Goal: Feedback & Contribution: Contribute content

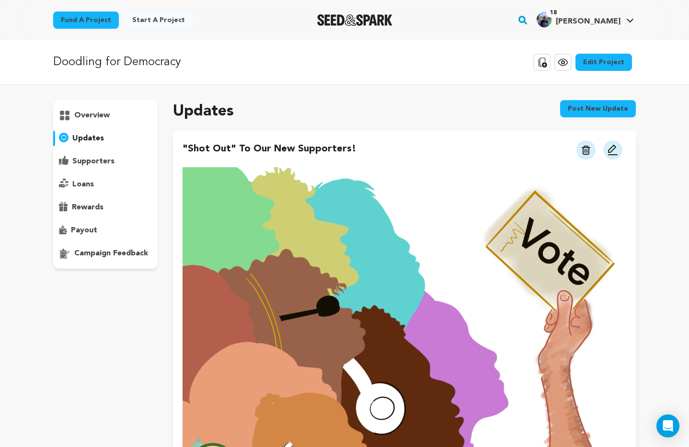
click at [96, 113] on p "overview" at bounding box center [91, 116] width 35 height 12
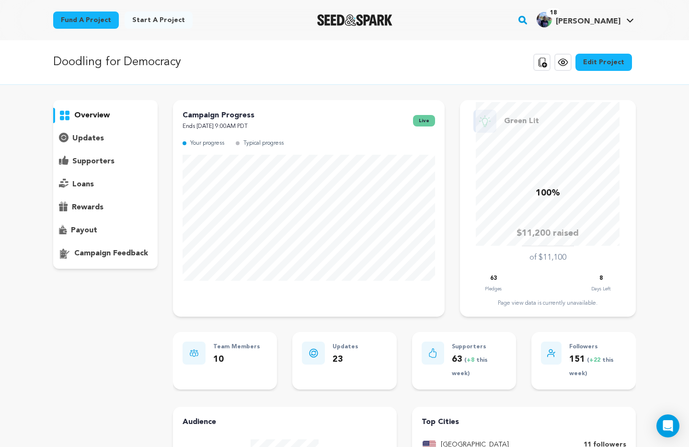
click at [91, 136] on p "updates" at bounding box center [88, 139] width 32 height 12
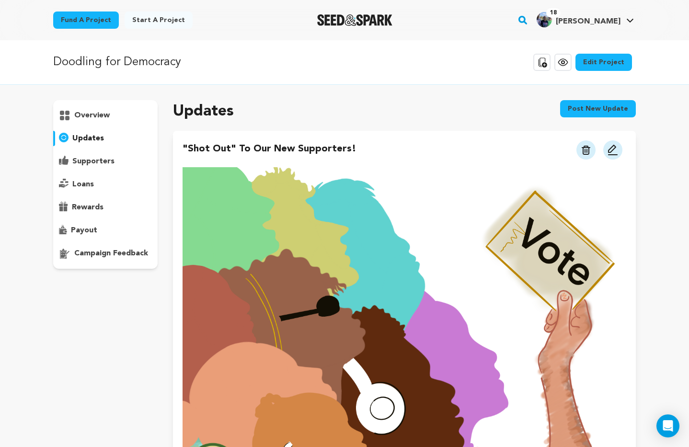
click at [616, 149] on img at bounding box center [613, 150] width 12 height 12
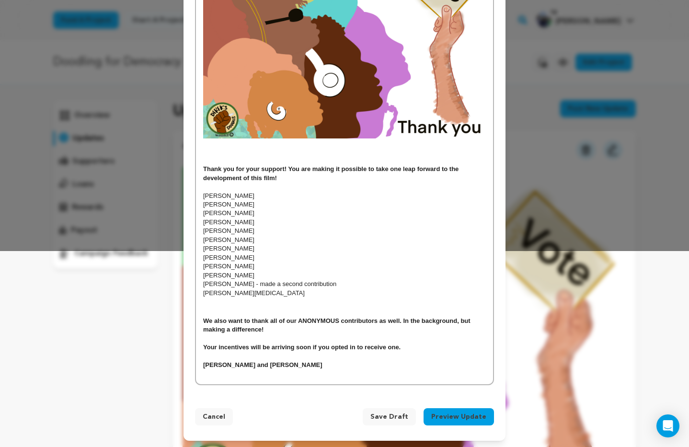
scroll to position [198, 0]
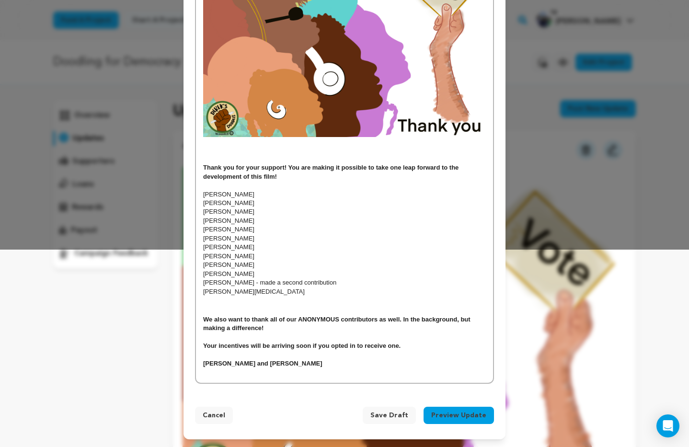
click at [207, 153] on h4 at bounding box center [344, 150] width 283 height 9
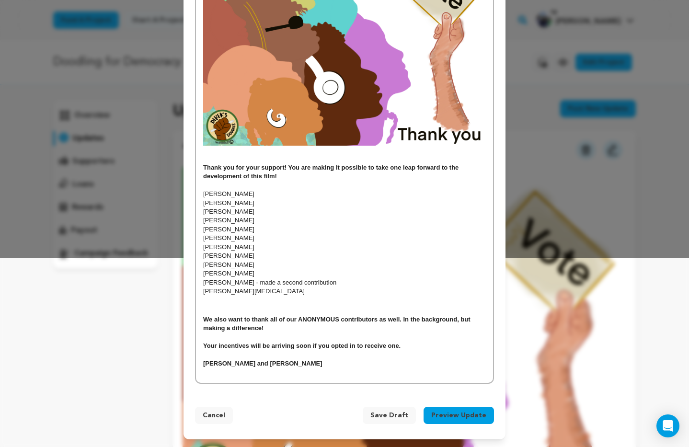
click at [287, 177] on h4 "Thank you for your support! You are making it possible to take one leap forward…" at bounding box center [344, 172] width 283 height 18
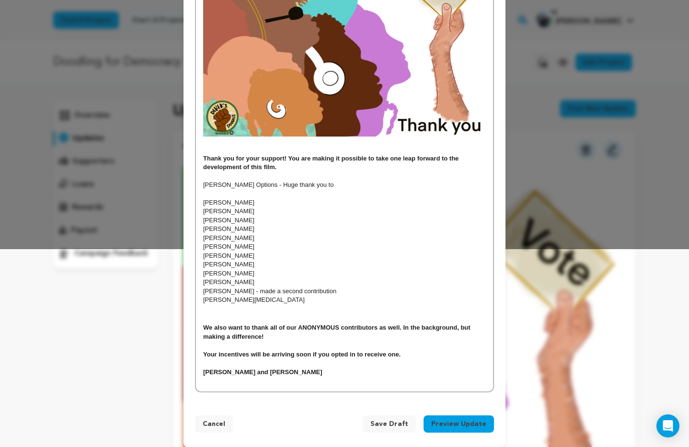
drag, startPoint x: 330, startPoint y: 292, endPoint x: 250, endPoint y: 294, distance: 80.5
click at [250, 294] on p "[PERSON_NAME] - made a second contribution" at bounding box center [344, 291] width 283 height 9
click at [308, 187] on p "[PERSON_NAME] Options - Huge thank you to" at bounding box center [344, 185] width 283 height 9
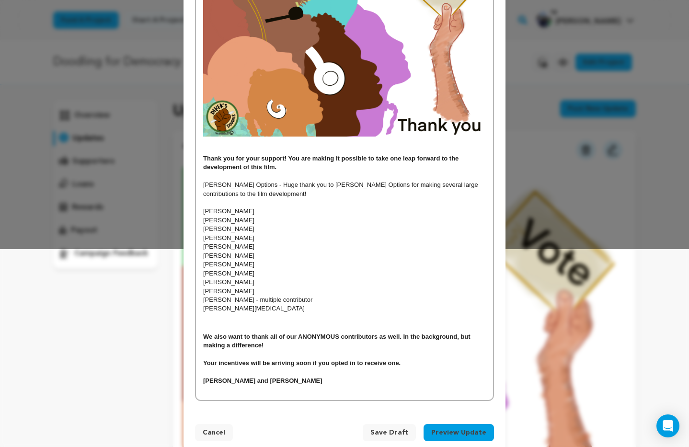
click at [252, 194] on p "[PERSON_NAME] Options - Huge thank you to [PERSON_NAME] Options for making seve…" at bounding box center [344, 190] width 283 height 18
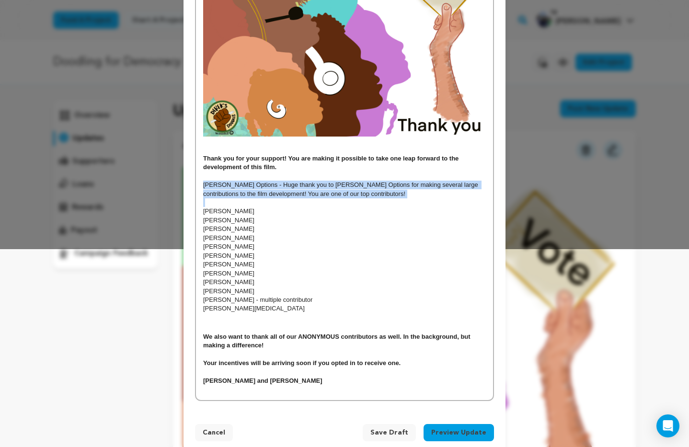
drag, startPoint x: 203, startPoint y: 186, endPoint x: 350, endPoint y: 199, distance: 147.8
click at [350, 199] on div "Thank you for your support! You are making it possible to take one leap forward…" at bounding box center [344, 160] width 297 height 482
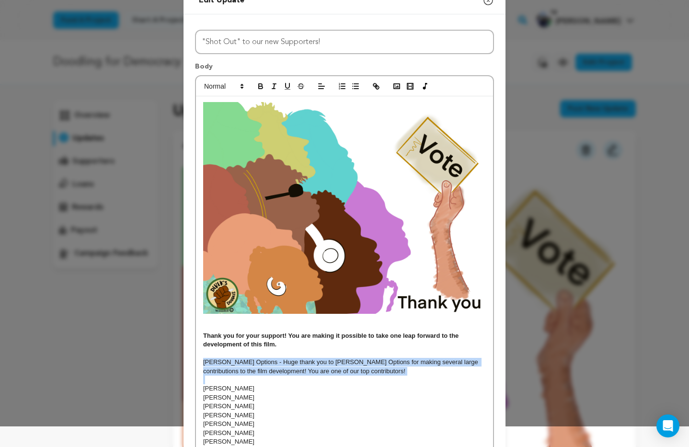
scroll to position [0, 0]
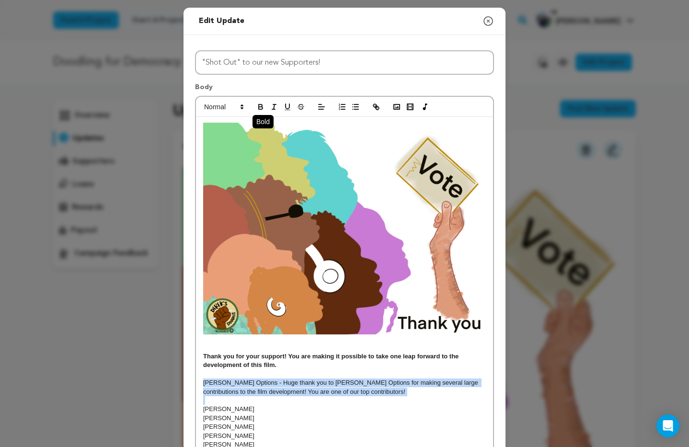
click at [259, 108] on icon "button" at bounding box center [261, 108] width 4 height 2
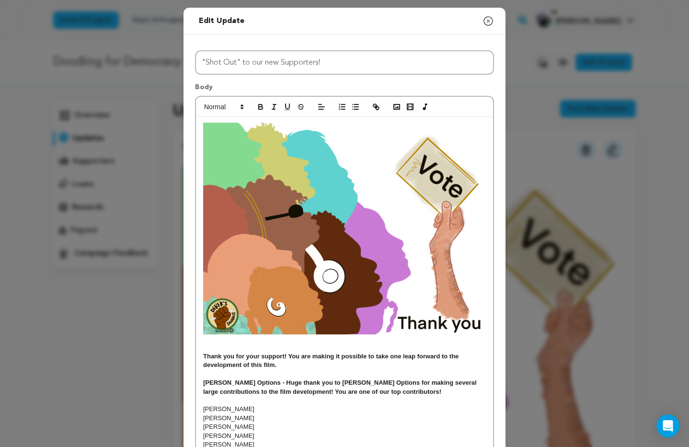
click at [301, 367] on h4 "Thank you for your support! You are making it possible to take one leap forward…" at bounding box center [344, 361] width 283 height 18
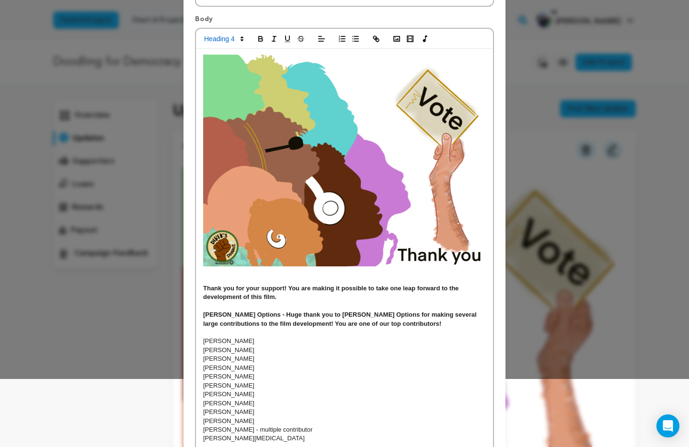
scroll to position [69, 0]
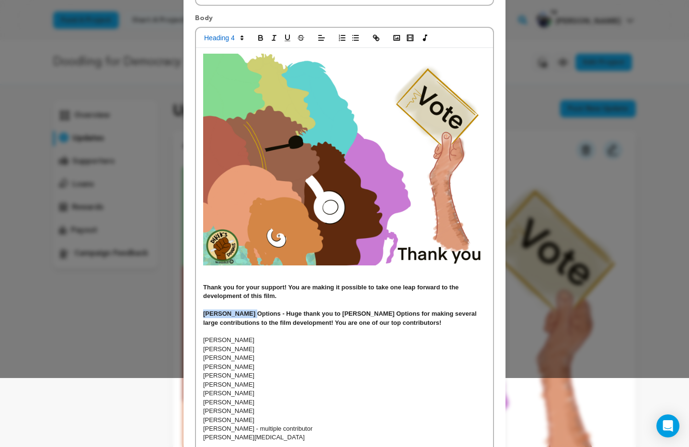
drag, startPoint x: 203, startPoint y: 314, endPoint x: 249, endPoint y: 316, distance: 46.1
click at [249, 316] on div "Thank you for your support! You are making it possible to take one leap forward…" at bounding box center [344, 289] width 297 height 482
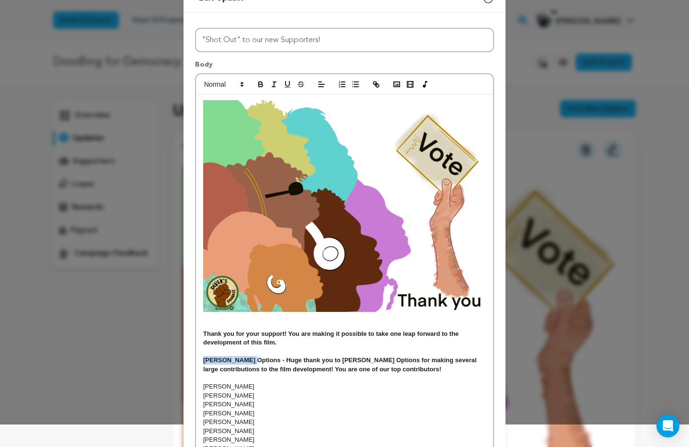
scroll to position [0, 0]
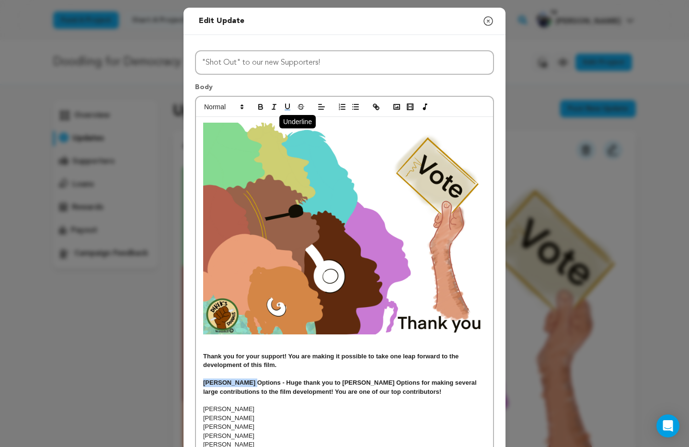
click at [289, 105] on icon "button" at bounding box center [288, 106] width 4 height 5
click at [327, 418] on p "[PERSON_NAME]" at bounding box center [344, 418] width 283 height 9
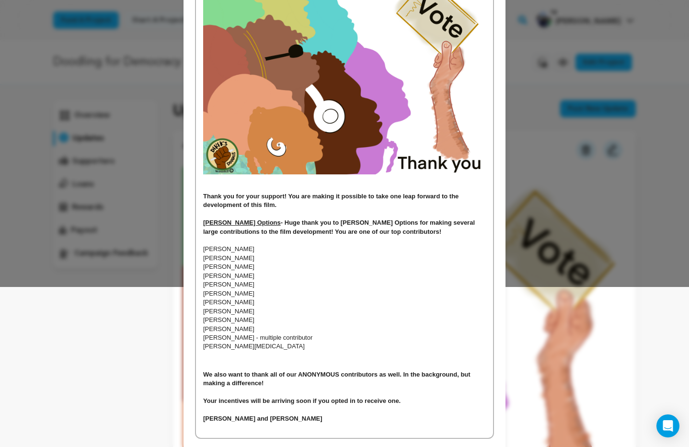
scroll to position [161, 0]
click at [383, 232] on p "[PERSON_NAME] Options - Huge thank you to [PERSON_NAME] Options for making seve…" at bounding box center [344, 227] width 283 height 18
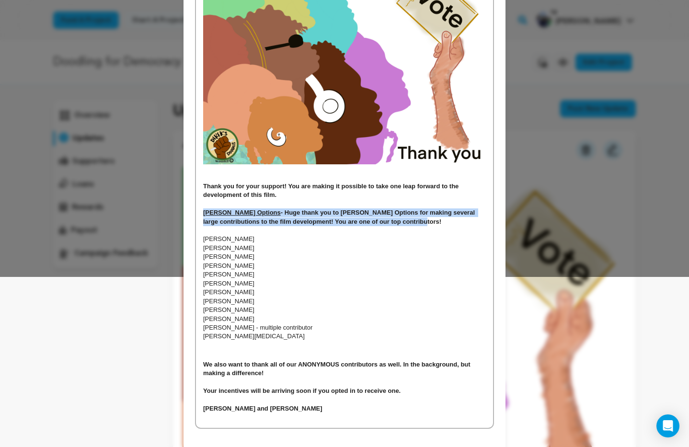
drag, startPoint x: 203, startPoint y: 213, endPoint x: 387, endPoint y: 221, distance: 184.2
click at [387, 221] on p "[PERSON_NAME] Options - Huge thank you to [PERSON_NAME] Options for making seve…" at bounding box center [344, 217] width 283 height 18
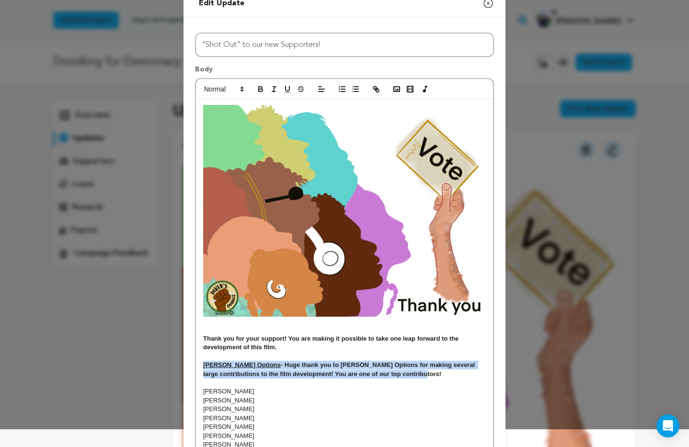
scroll to position [0, 0]
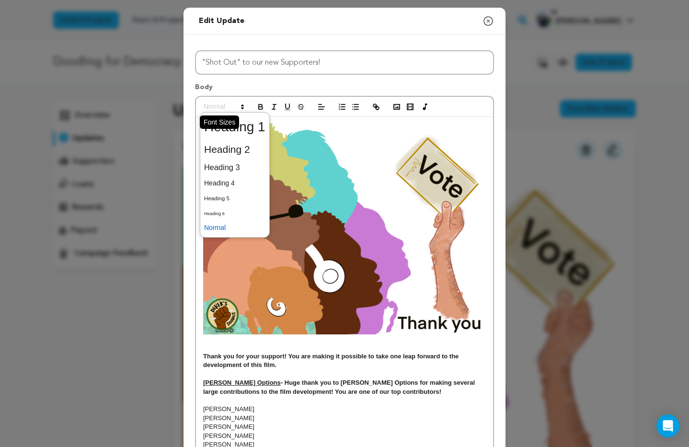
click at [239, 109] on icon at bounding box center [242, 107] width 9 height 9
click at [223, 168] on span at bounding box center [234, 167] width 61 height 17
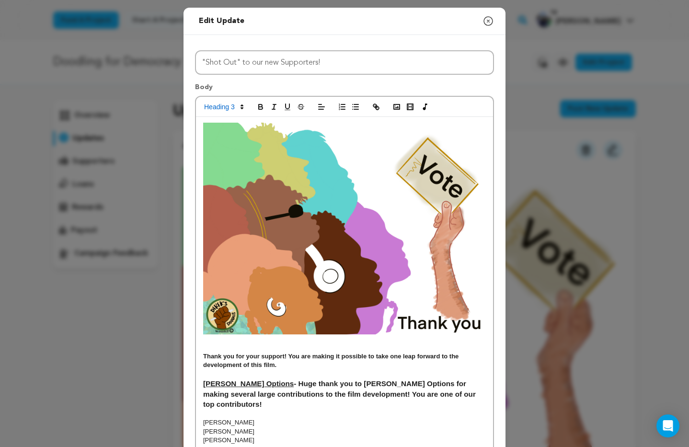
click at [313, 376] on p at bounding box center [344, 374] width 283 height 9
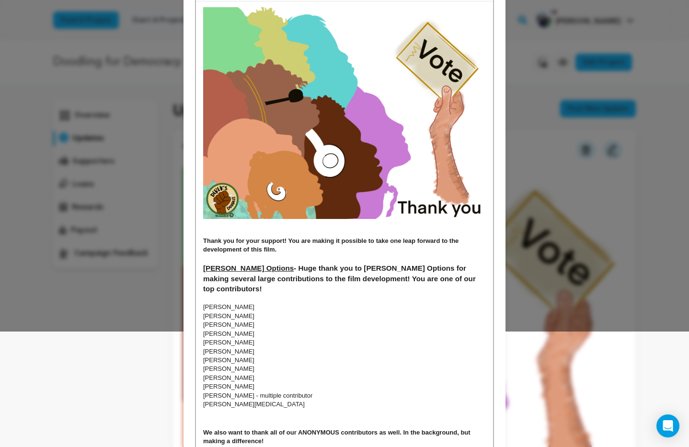
scroll to position [116, 0]
click at [471, 279] on h3 "[PERSON_NAME] Options - Huge thank you to [PERSON_NAME] Options for making seve…" at bounding box center [344, 278] width 283 height 31
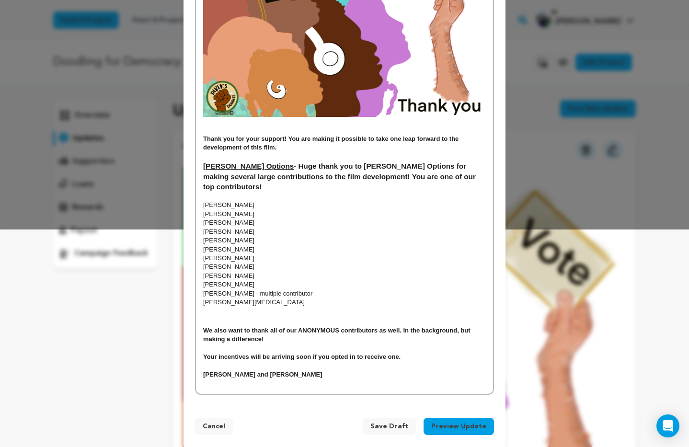
scroll to position [219, 0]
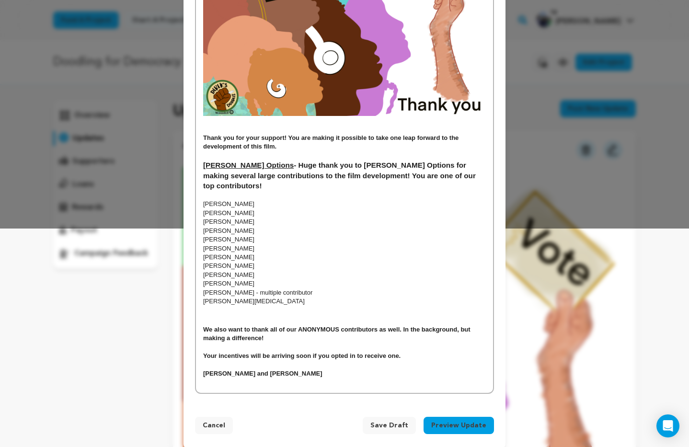
drag, startPoint x: 204, startPoint y: 284, endPoint x: 306, endPoint y: 285, distance: 101.6
click at [306, 289] on p "[PERSON_NAME] - multiple contributor" at bounding box center [344, 293] width 283 height 9
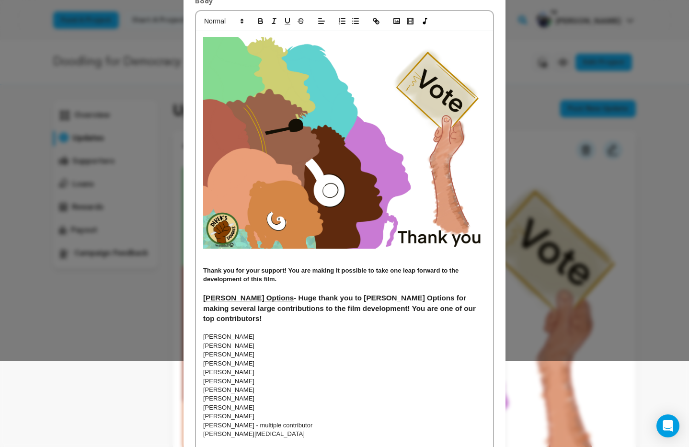
scroll to position [0, 0]
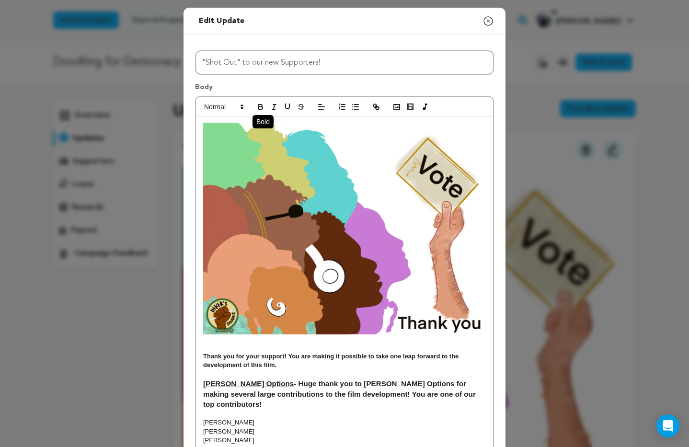
click at [258, 107] on icon "button" at bounding box center [260, 107] width 9 height 9
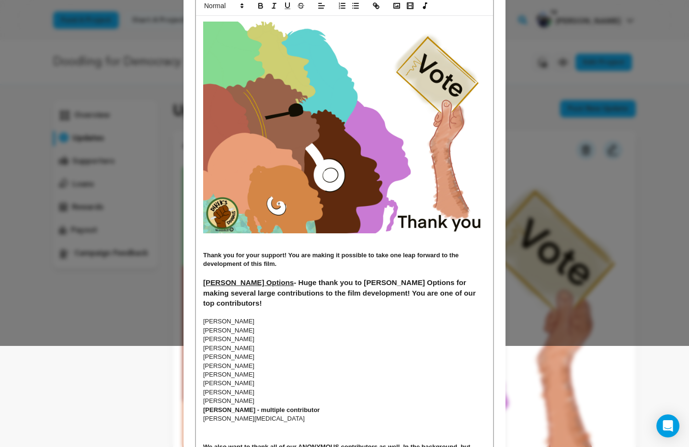
scroll to position [111, 0]
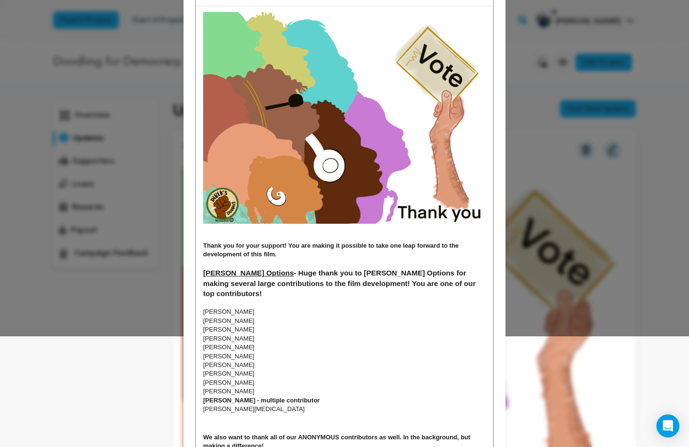
click at [330, 396] on p "[PERSON_NAME] - multiple contributor" at bounding box center [344, 400] width 283 height 9
drag, startPoint x: 202, startPoint y: 392, endPoint x: 312, endPoint y: 391, distance: 110.2
click at [311, 392] on div "Thank you for your support! You are making it possible to take one leap forward…" at bounding box center [344, 253] width 297 height 495
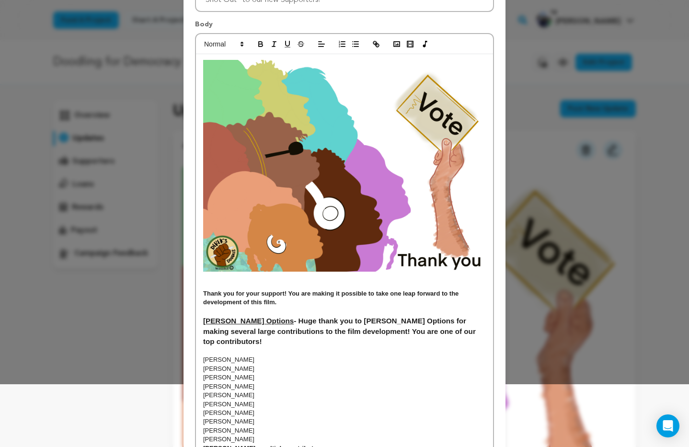
scroll to position [0, 0]
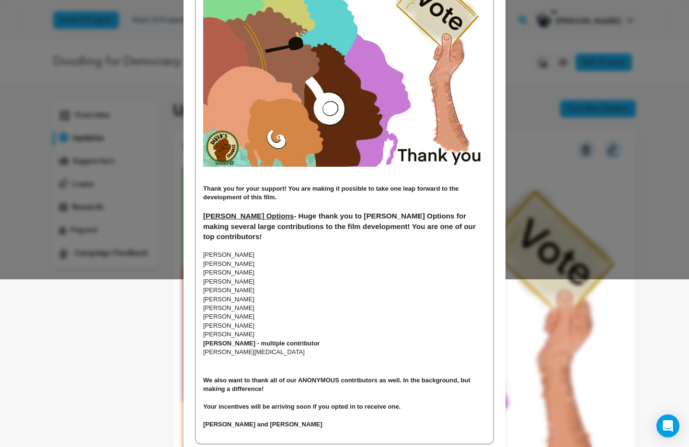
click at [334, 337] on div "Thank you for your support! You are making it possible to take one leap forward…" at bounding box center [344, 196] width 297 height 495
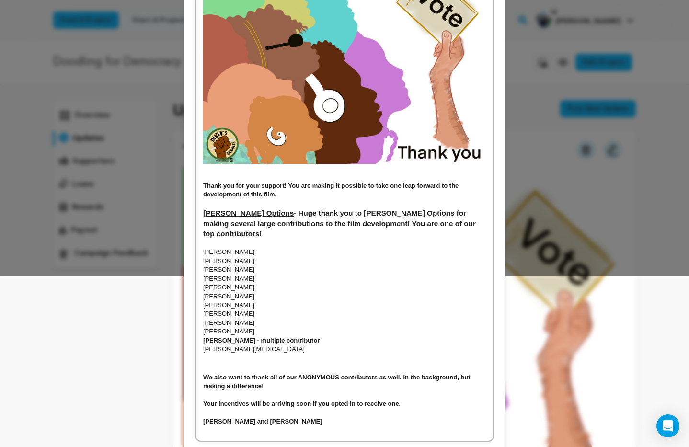
click at [334, 345] on p "[PERSON_NAME][MEDICAL_DATA]" at bounding box center [344, 349] width 283 height 9
click at [327, 336] on p "[PERSON_NAME] - multiple contributor" at bounding box center [344, 340] width 283 height 9
click at [216, 292] on p "[PERSON_NAME]" at bounding box center [344, 296] width 283 height 9
click at [272, 310] on p "[PERSON_NAME]" at bounding box center [344, 314] width 283 height 9
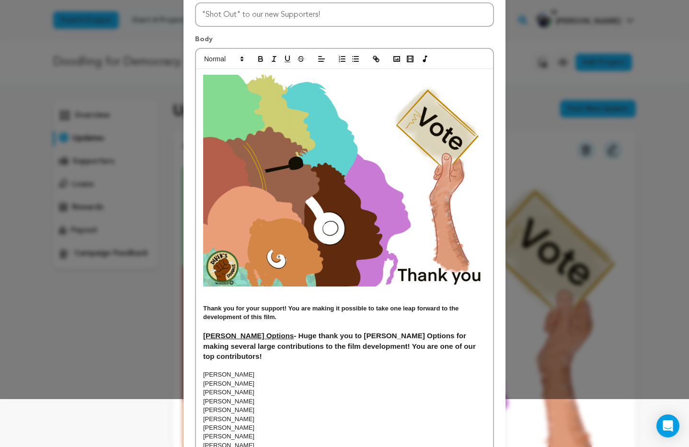
scroll to position [0, 0]
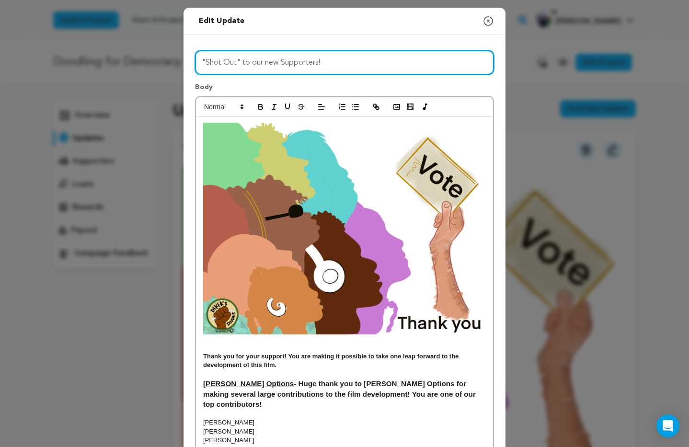
drag, startPoint x: 329, startPoint y: 61, endPoint x: 338, endPoint y: 64, distance: 9.1
click at [329, 61] on input ""Shot Out" to our new Supporters!" at bounding box center [344, 62] width 299 height 24
click at [390, 66] on input ""Shot Out" to our new Supporters and to our top contributor!" at bounding box center [344, 62] width 299 height 24
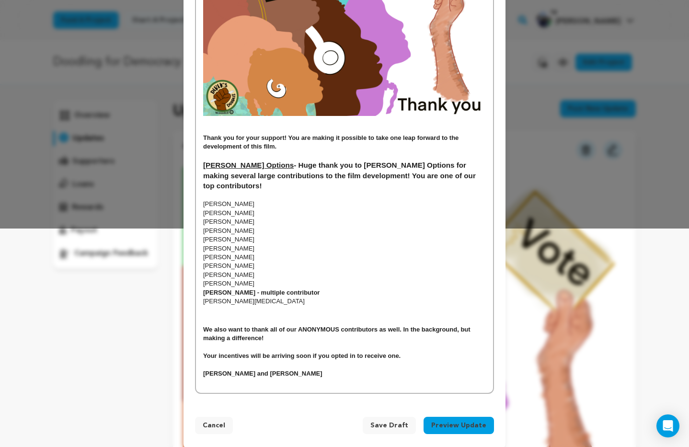
scroll to position [214, 0]
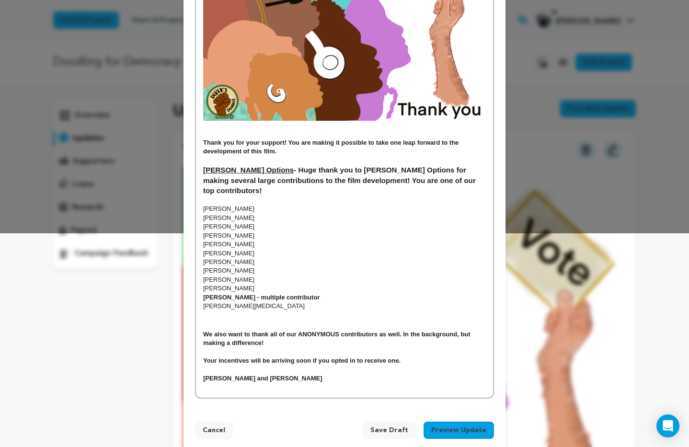
type input ""Shot Out" to our new Supporters and to our top contributor!"
click at [254, 294] on strong "[PERSON_NAME] - multiple contributor" at bounding box center [261, 297] width 116 height 7
drag, startPoint x: 204, startPoint y: 288, endPoint x: 313, endPoint y: 289, distance: 109.8
click at [313, 293] on p "[PERSON_NAME] - multiple contributor" at bounding box center [344, 297] width 283 height 9
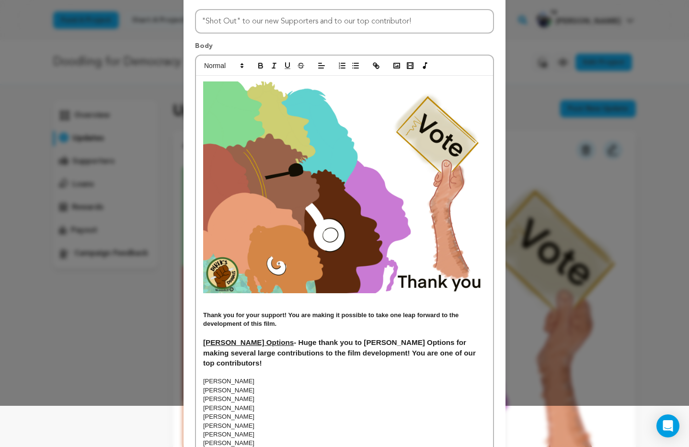
scroll to position [0, 0]
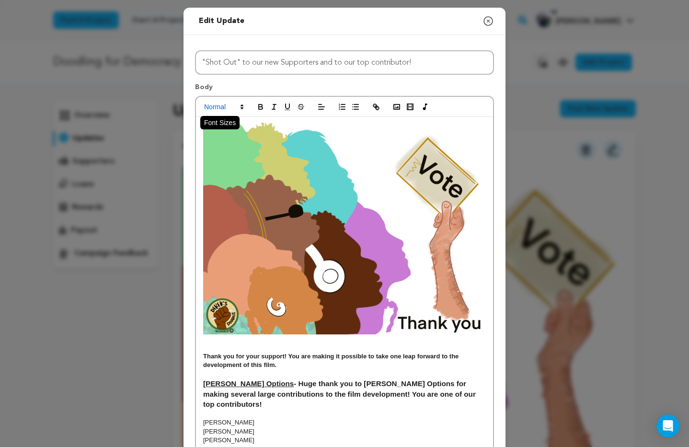
click at [240, 108] on icon at bounding box center [242, 107] width 9 height 9
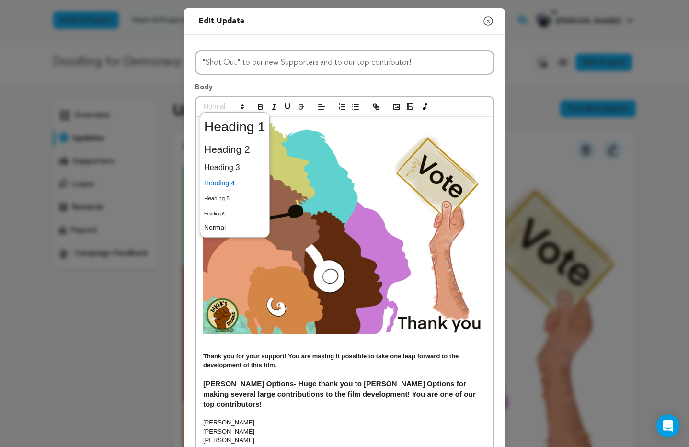
click at [223, 184] on span at bounding box center [234, 183] width 61 height 15
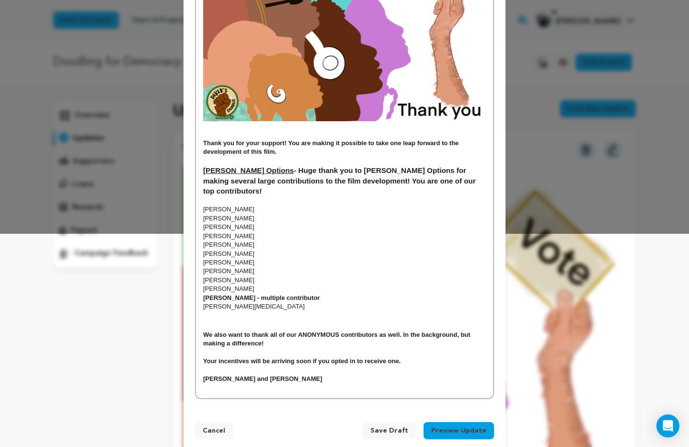
scroll to position [219, 0]
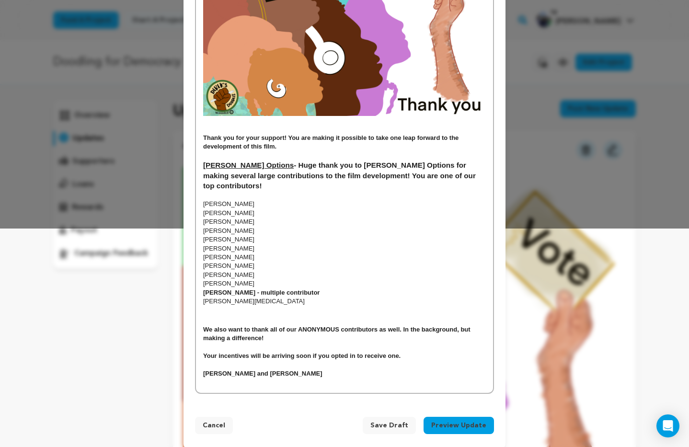
click at [329, 289] on h4 "[PERSON_NAME] - multiple contributor" at bounding box center [344, 293] width 283 height 9
click at [252, 289] on strong "[PERSON_NAME] - multiple contributor" at bounding box center [261, 292] width 116 height 7
click at [377, 289] on strong "[PERSON_NAME] - thank you for making multiple contributor" at bounding box center [293, 292] width 181 height 7
drag, startPoint x: 386, startPoint y: 281, endPoint x: 249, endPoint y: 280, distance: 137.6
click at [249, 289] on h4 "[PERSON_NAME] - thank you for making multiple contributions" at bounding box center [344, 293] width 283 height 9
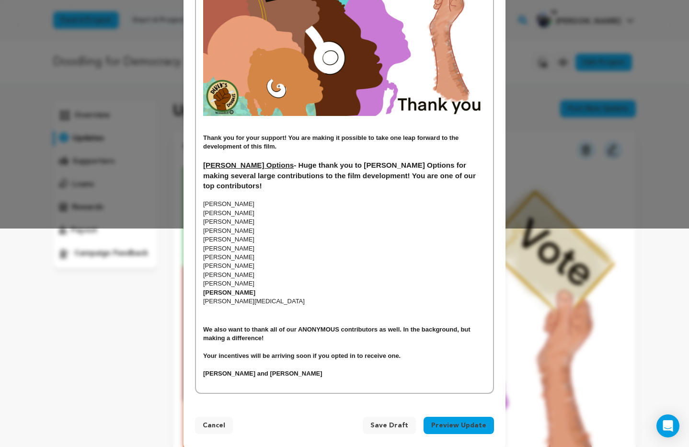
drag, startPoint x: 251, startPoint y: 280, endPoint x: 195, endPoint y: 279, distance: 56.6
click at [195, 279] on div "Title "Shot Out" to our new Supporters and to our top contributor! Body Thank y…" at bounding box center [345, 110] width 322 height 589
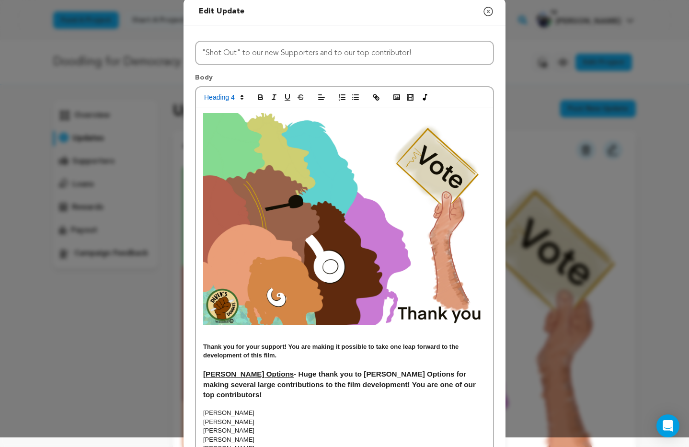
scroll to position [0, 0]
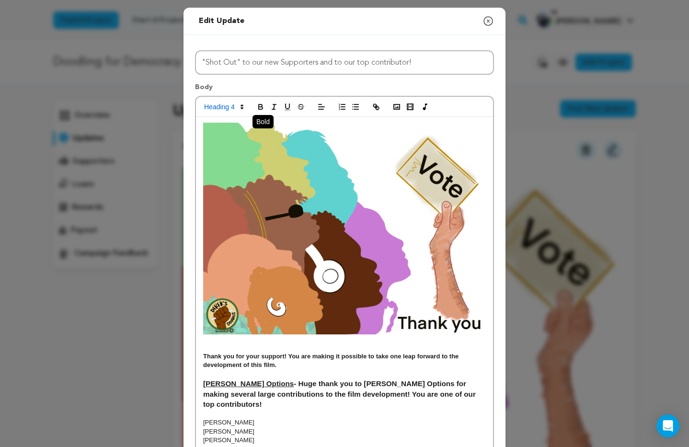
click at [258, 107] on icon "button" at bounding box center [260, 107] width 9 height 9
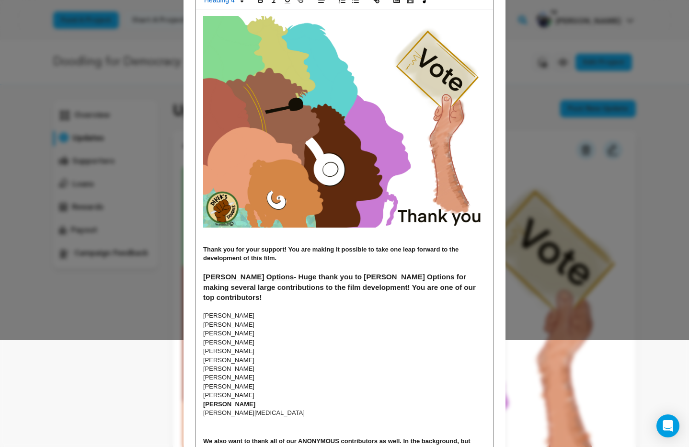
scroll to position [219, 0]
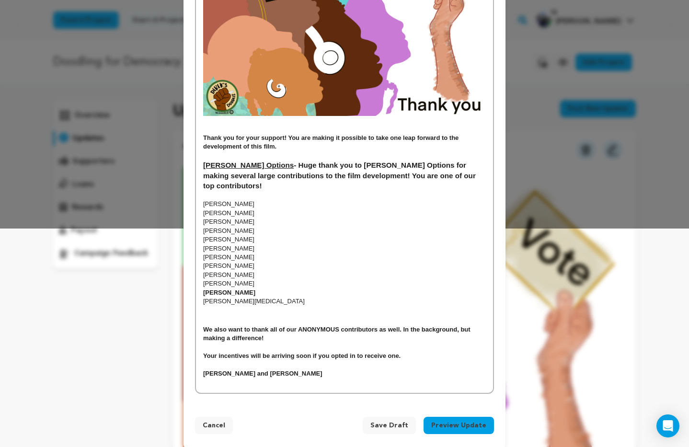
click at [315, 253] on p "[PERSON_NAME]" at bounding box center [344, 257] width 283 height 9
drag, startPoint x: 248, startPoint y: 282, endPoint x: 217, endPoint y: 278, distance: 31.9
click at [203, 289] on h4 "[PERSON_NAME]" at bounding box center [344, 293] width 283 height 9
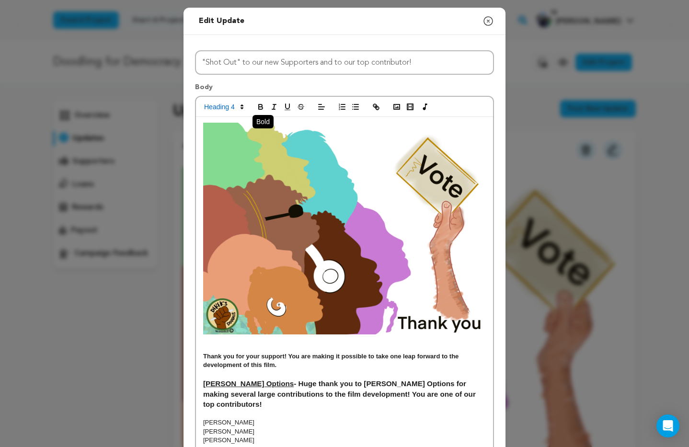
click at [262, 106] on icon "button" at bounding box center [260, 105] width 3 height 2
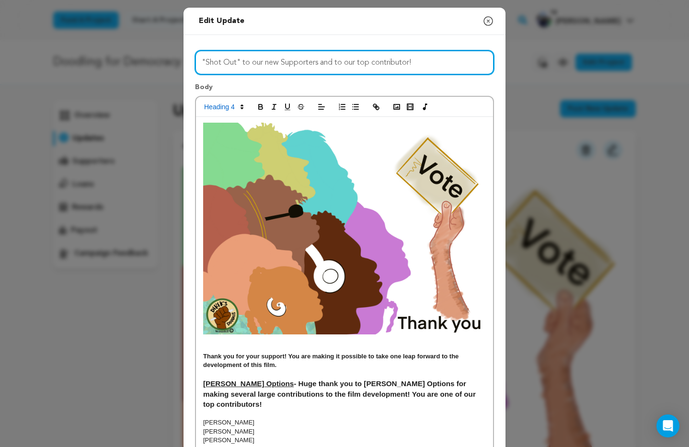
click at [445, 65] on input ""Shot Out" to our new Supporters and to our top contributor!" at bounding box center [344, 62] width 299 height 24
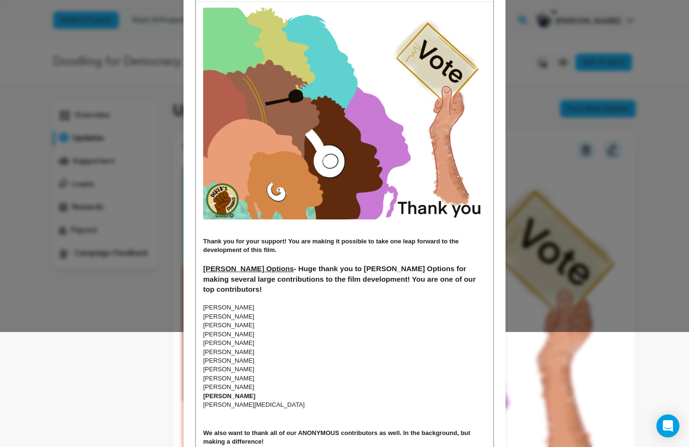
scroll to position [219, 0]
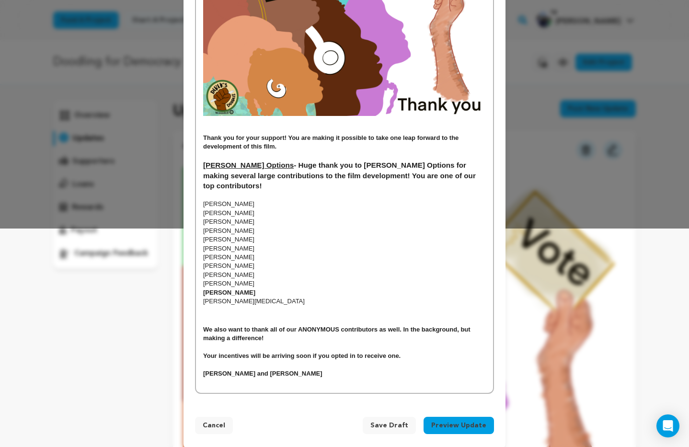
click at [397, 421] on span "Save Draft" at bounding box center [389, 426] width 38 height 10
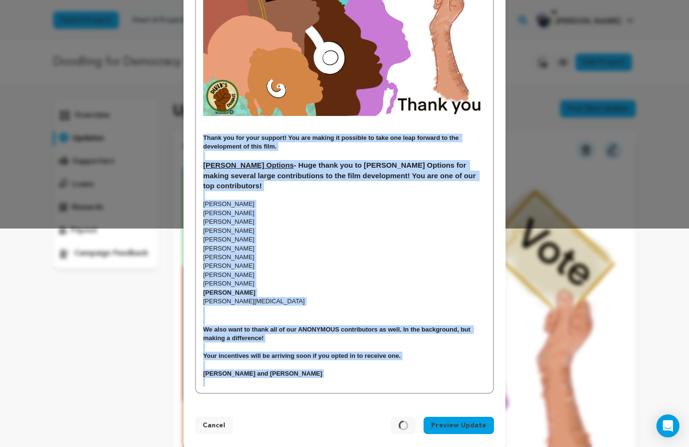
drag, startPoint x: 202, startPoint y: 137, endPoint x: 296, endPoint y: 355, distance: 237.9
click at [354, 368] on div "Thank you for your support! You are making it possible to take one leap forward…" at bounding box center [344, 145] width 297 height 495
copy div "Thank you for your support! You are making it possible to take one leap forward…"
click at [462, 417] on button "Preview Update" at bounding box center [459, 425] width 70 height 17
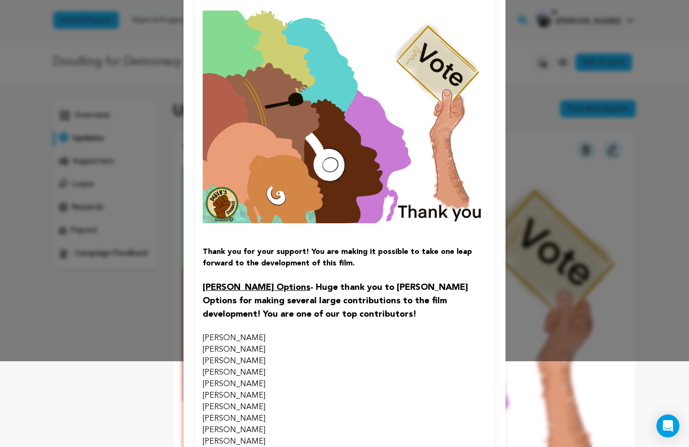
scroll to position [0, 0]
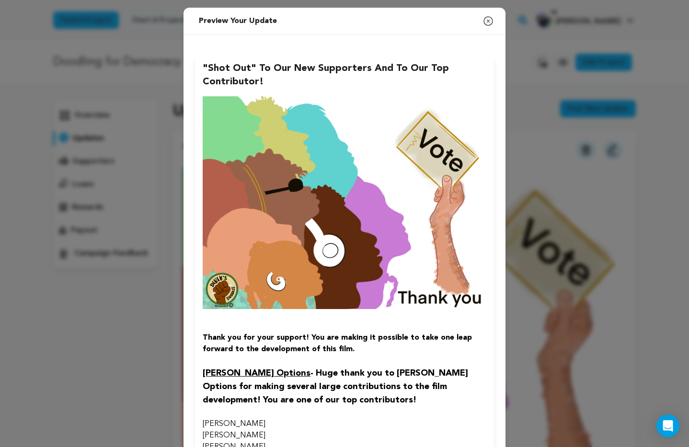
click at [486, 23] on icon "button" at bounding box center [489, 21] width 12 height 12
click at [490, 22] on icon "button" at bounding box center [489, 21] width 12 height 12
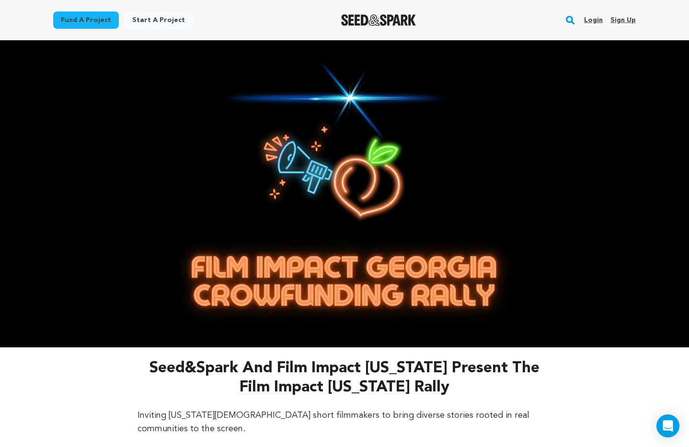
click at [598, 18] on link "Login" at bounding box center [593, 19] width 19 height 15
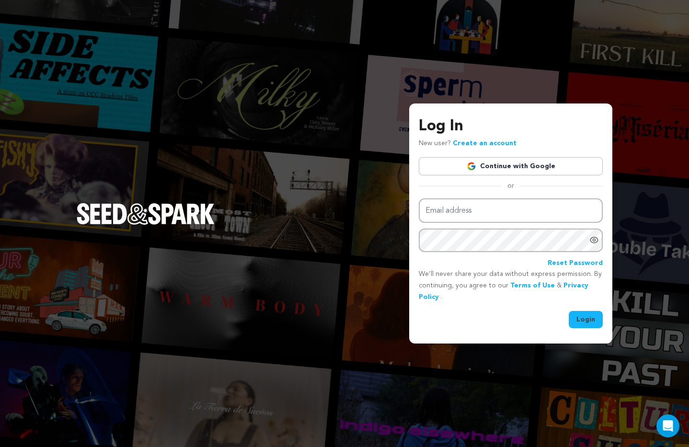
type input "harrislinda@me.com"
click at [586, 324] on button "Login" at bounding box center [586, 319] width 34 height 17
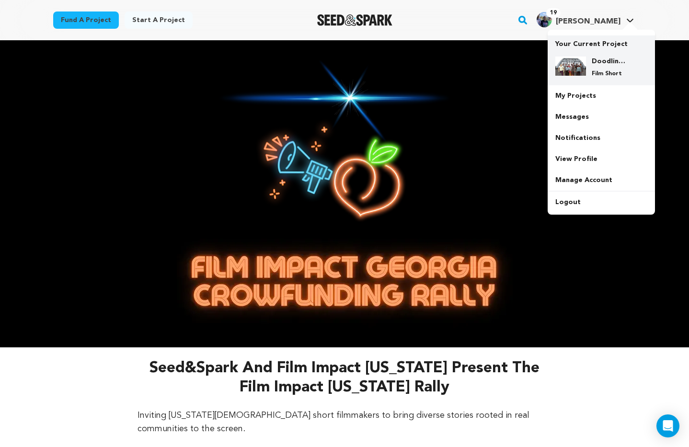
click at [582, 67] on img at bounding box center [571, 66] width 31 height 19
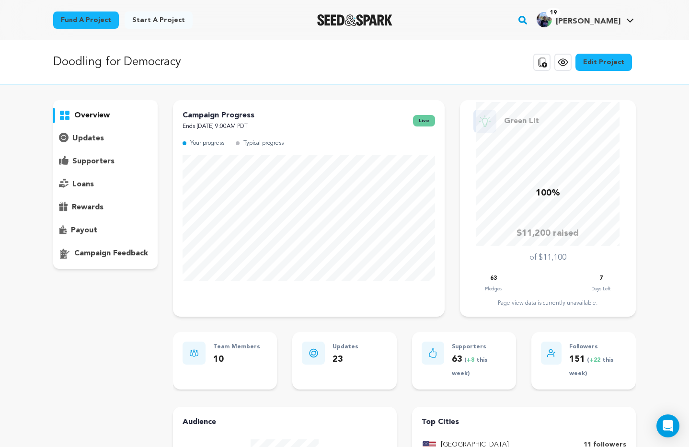
click at [569, 63] on icon at bounding box center [563, 63] width 12 height 12
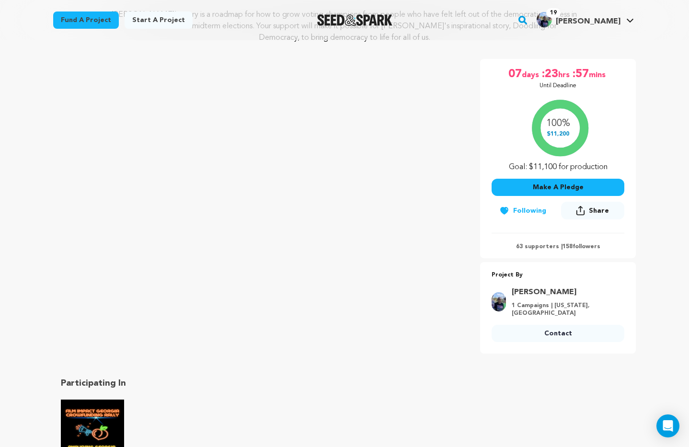
scroll to position [182, 0]
